Goal: Information Seeking & Learning: Check status

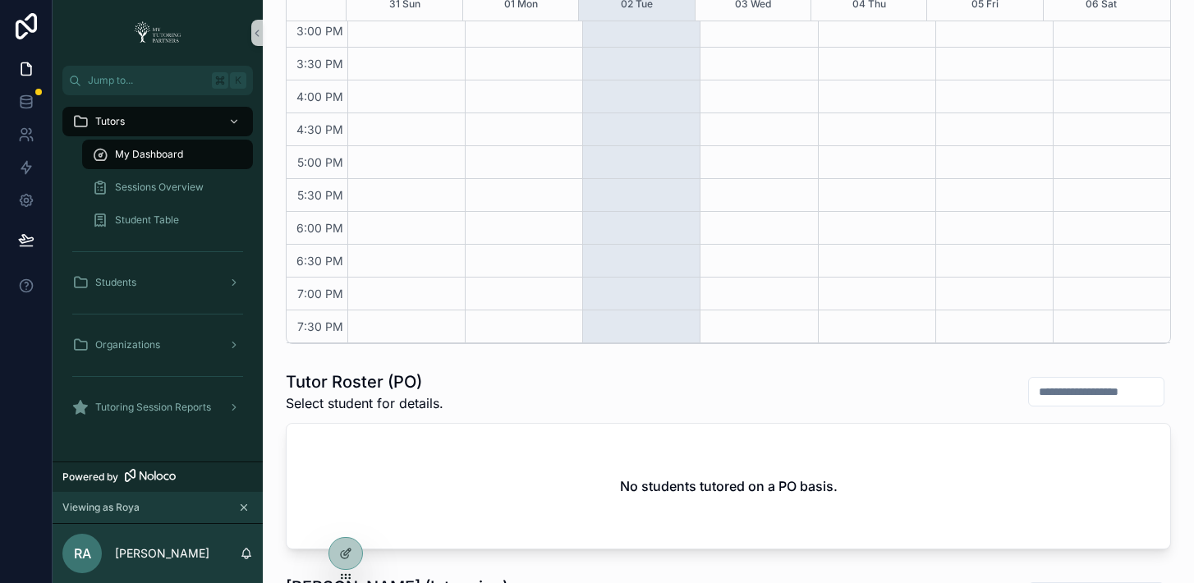
scroll to position [694, 0]
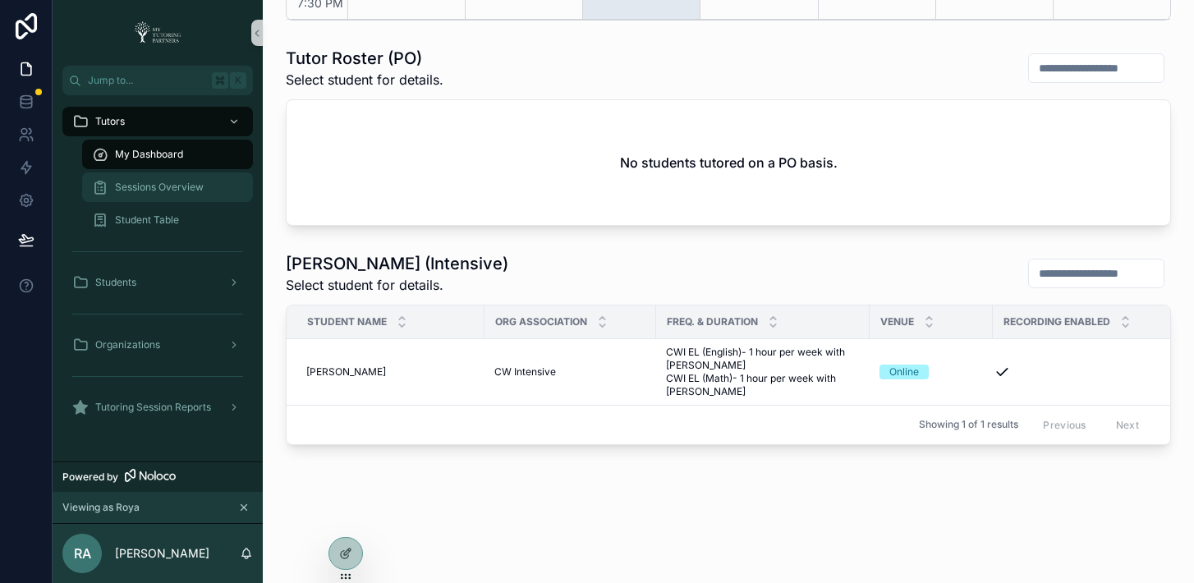
click at [128, 184] on span "Sessions Overview" at bounding box center [159, 187] width 89 height 13
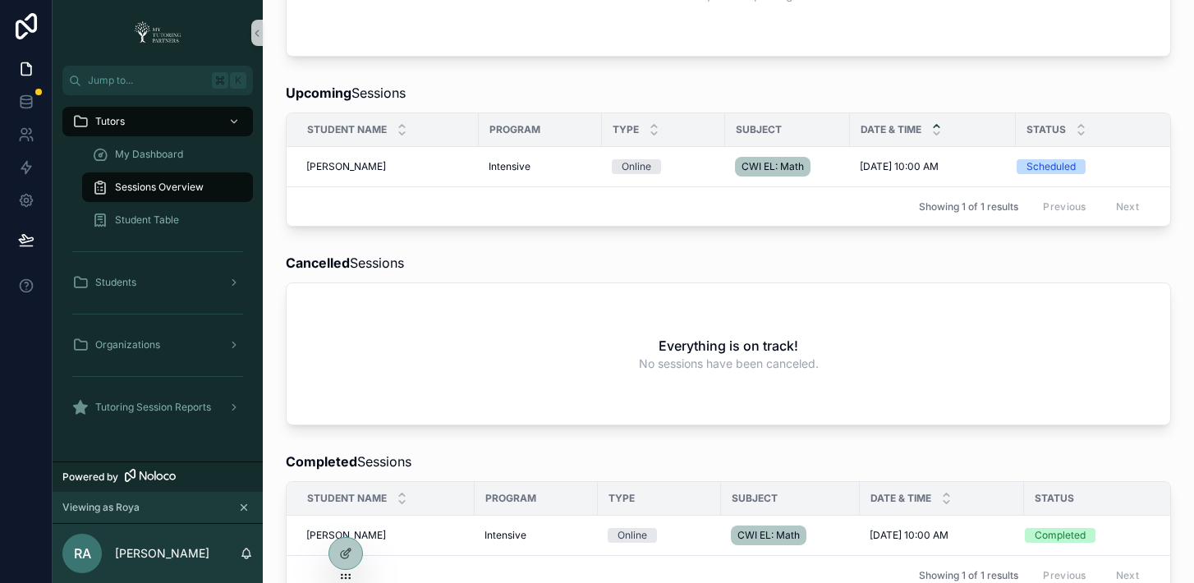
scroll to position [433, 0]
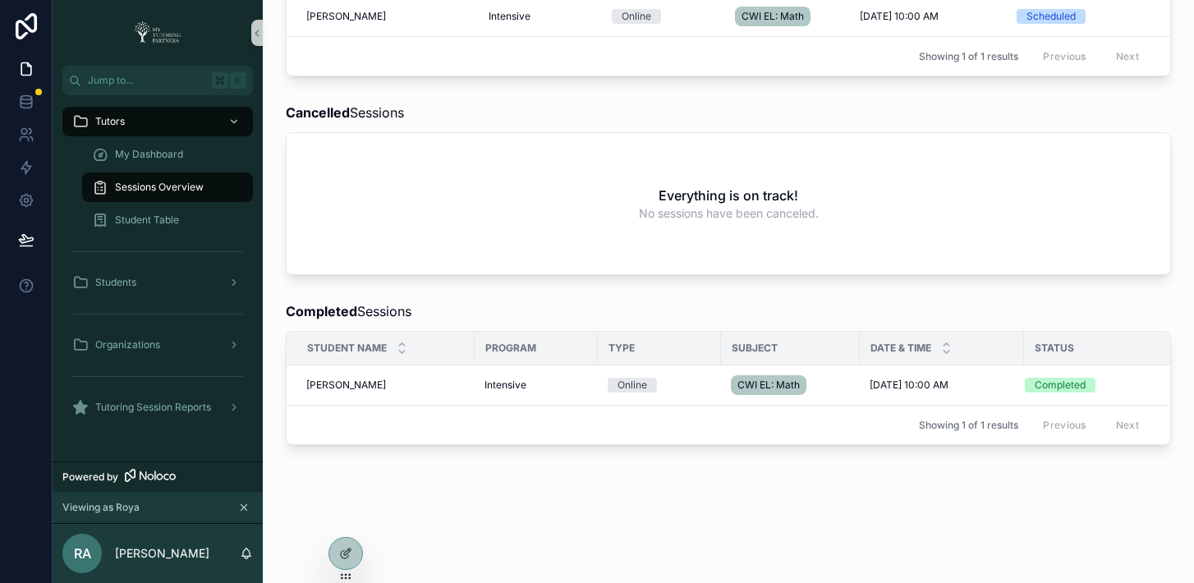
click at [585, 410] on div "Showing 1 of 1 results Previous Next" at bounding box center [728, 424] width 883 height 39
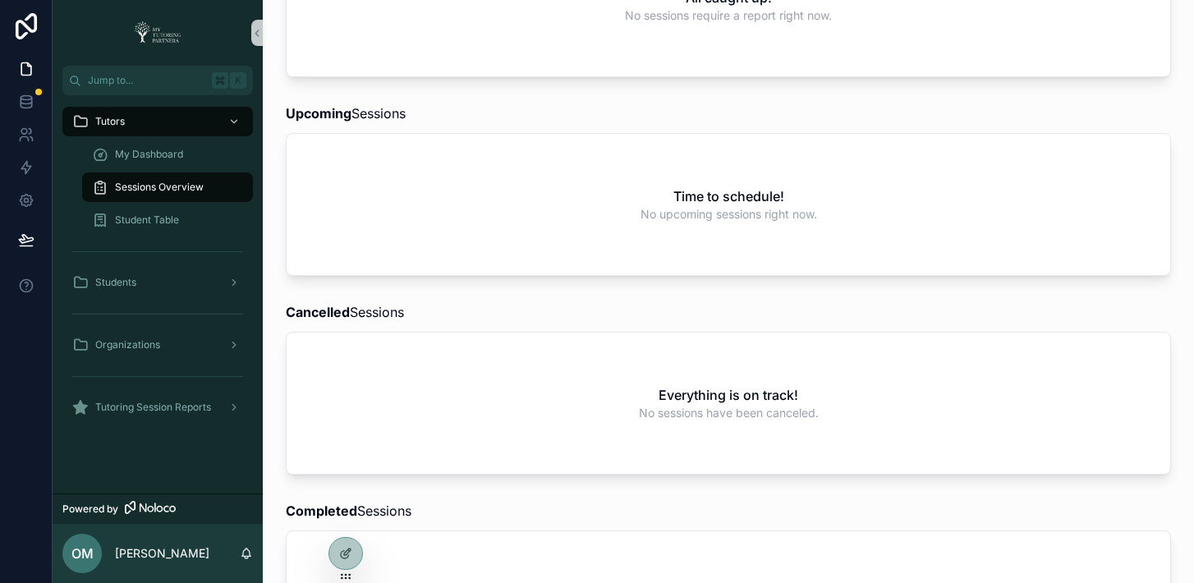
scroll to position [466, 0]
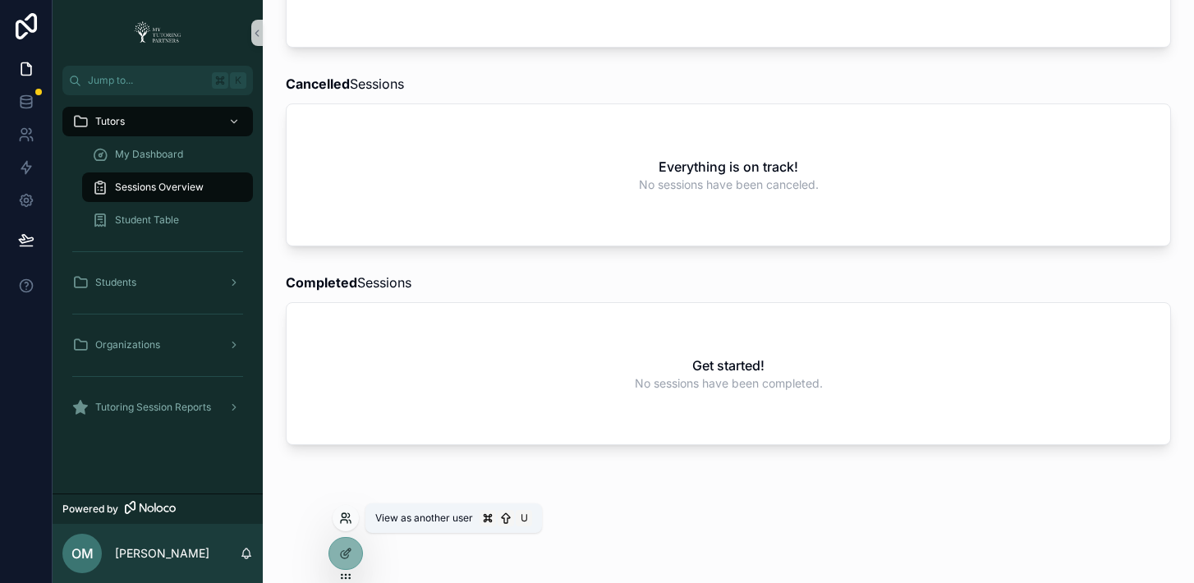
click at [351, 521] on icon at bounding box center [350, 521] width 2 height 3
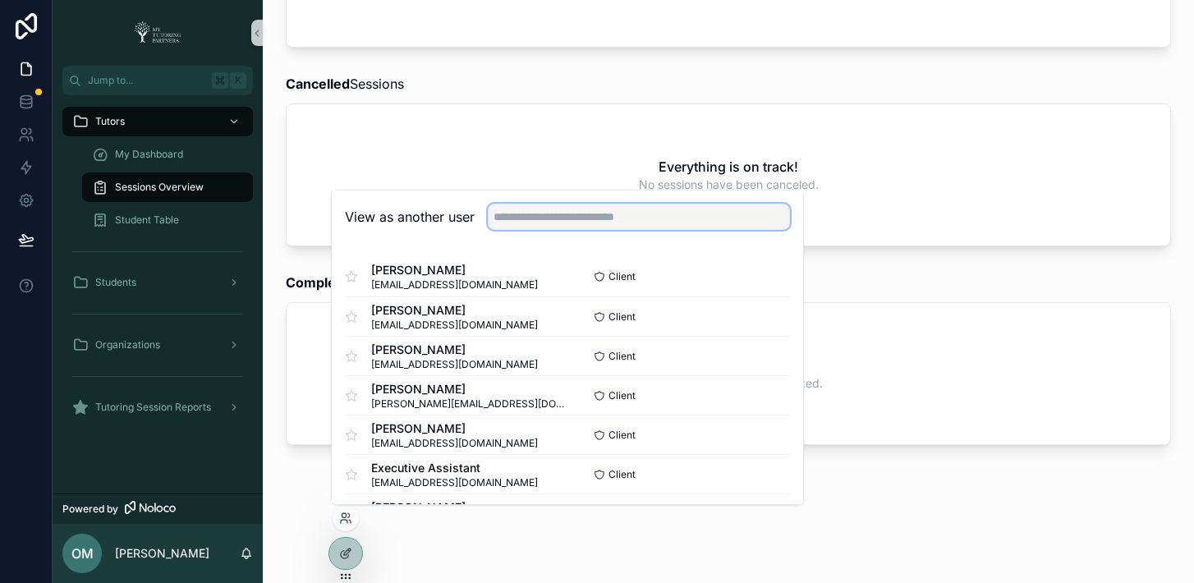
click at [584, 212] on input "text" at bounding box center [639, 217] width 302 height 26
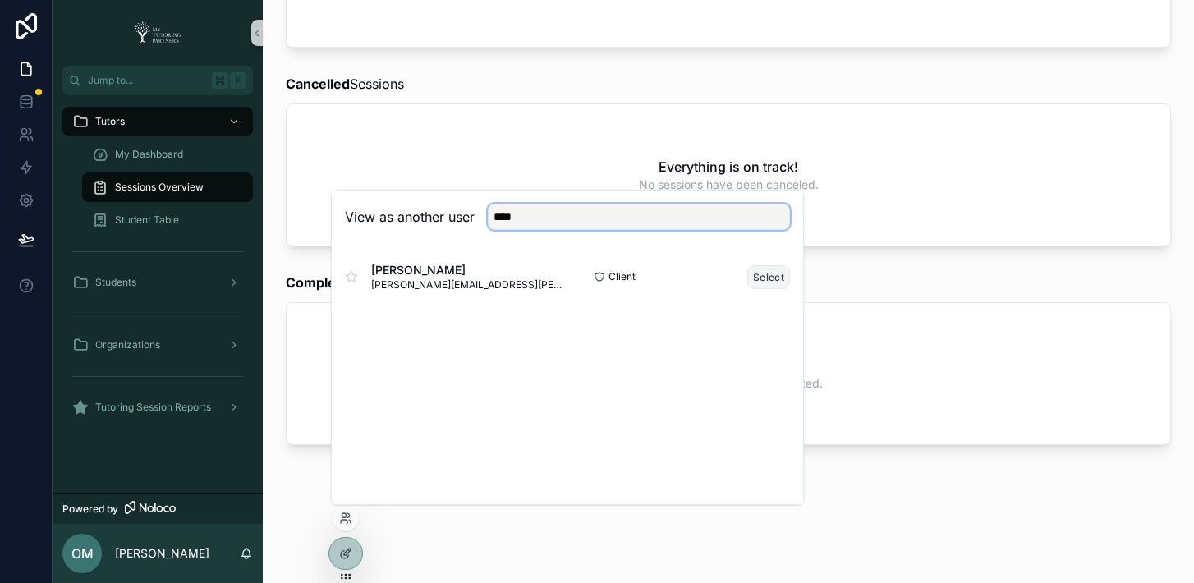
type input "****"
click at [757, 273] on button "Select" at bounding box center [768, 277] width 43 height 24
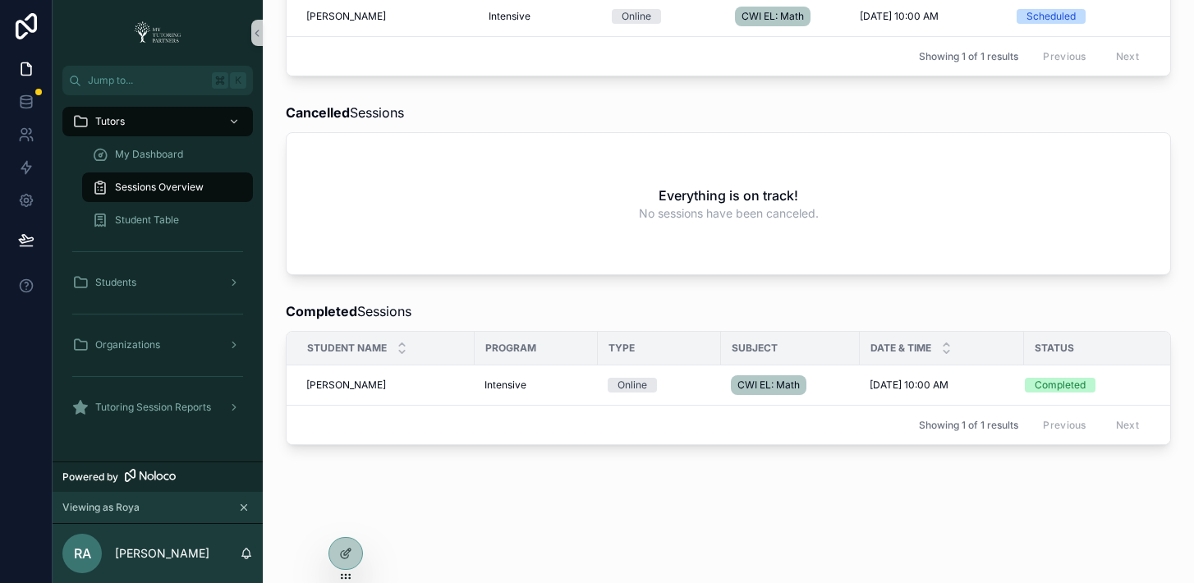
scroll to position [433, 0]
click at [1058, 378] on div "Completed" at bounding box center [1059, 385] width 51 height 15
